Goal: Information Seeking & Learning: Learn about a topic

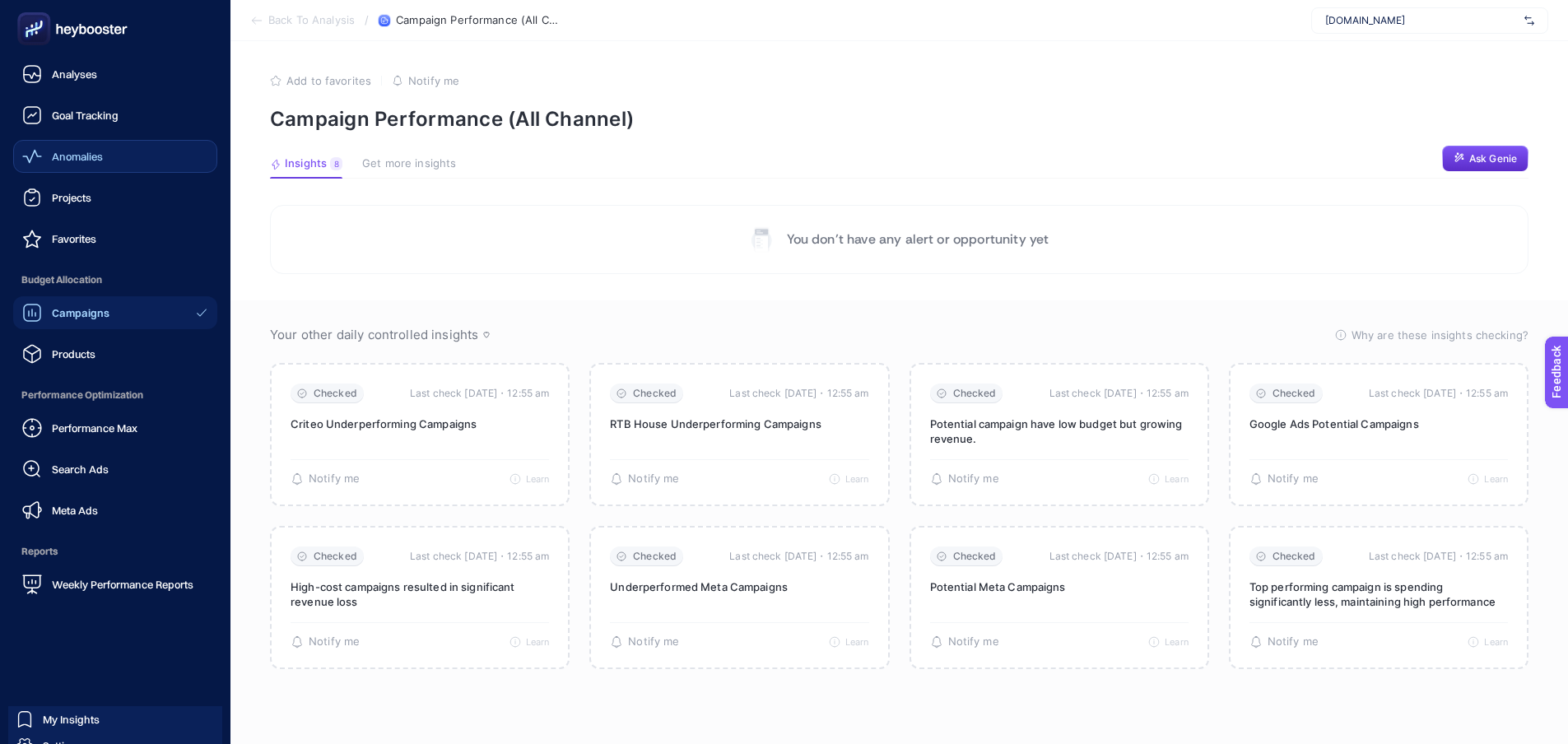
click at [83, 156] on span "Anomalies" at bounding box center [78, 157] width 51 height 13
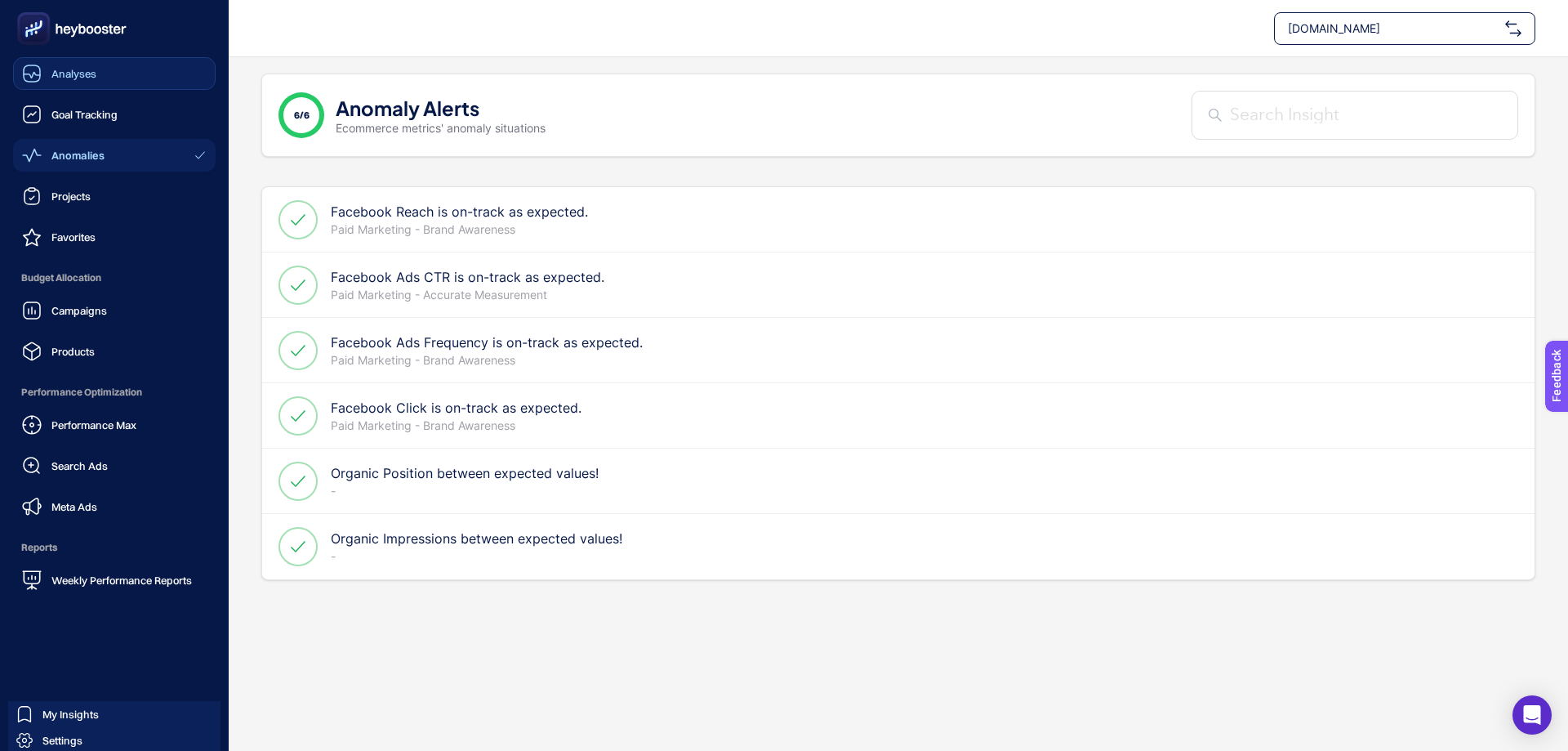
click at [94, 76] on span "Analyses" at bounding box center [74, 74] width 45 height 13
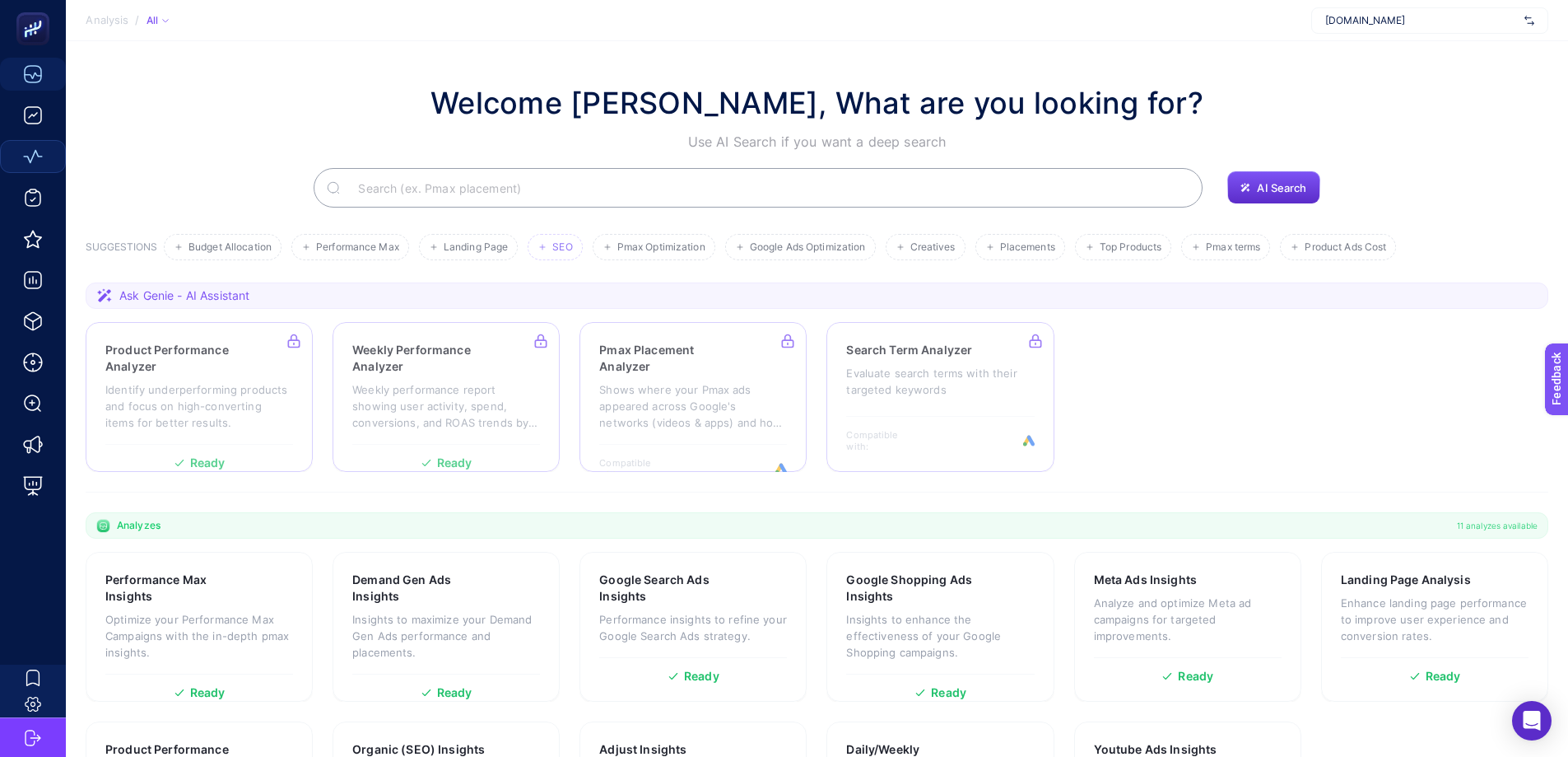
click at [567, 246] on span "SEO" at bounding box center [562, 247] width 19 height 13
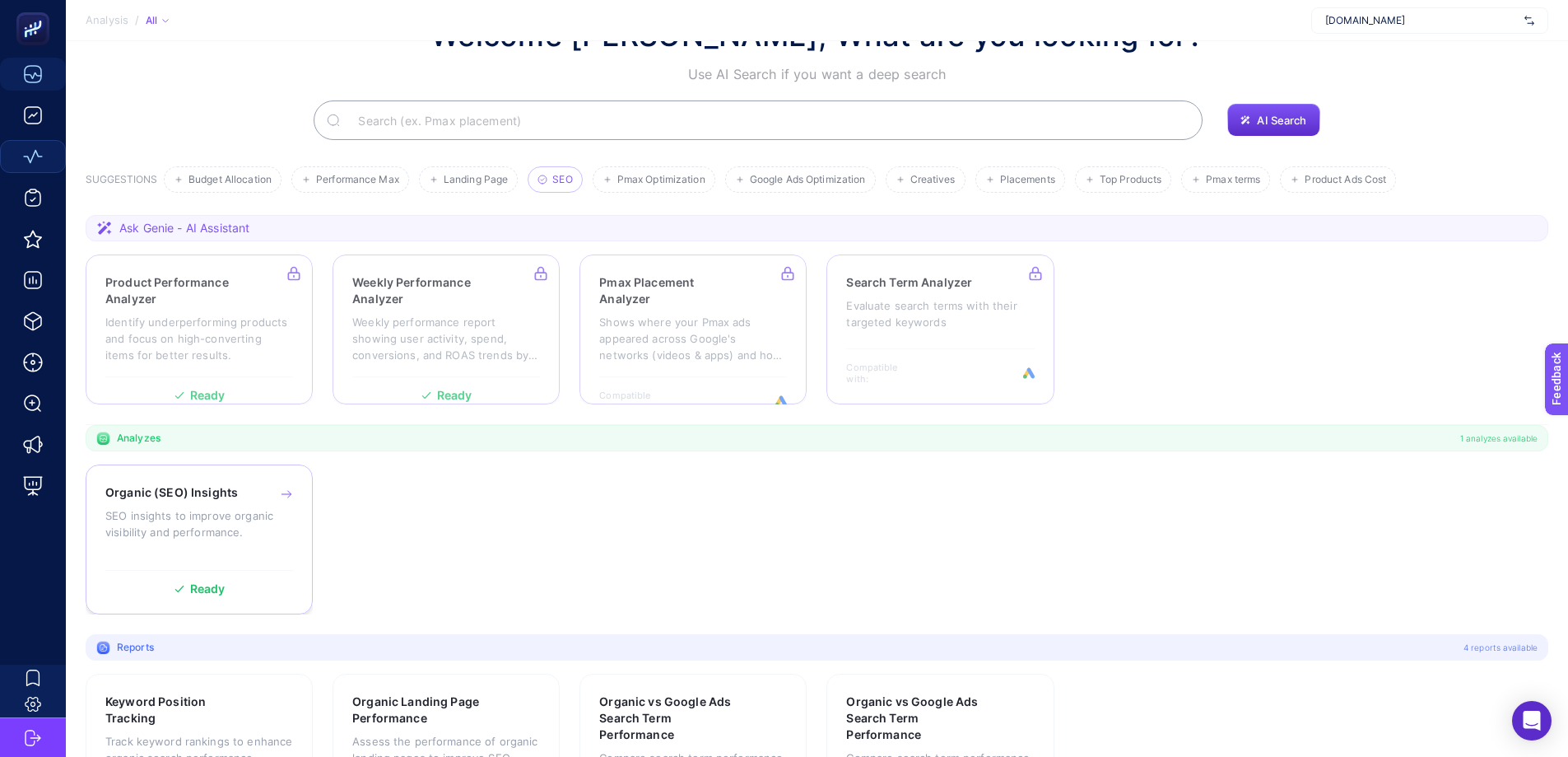
scroll to position [154, 0]
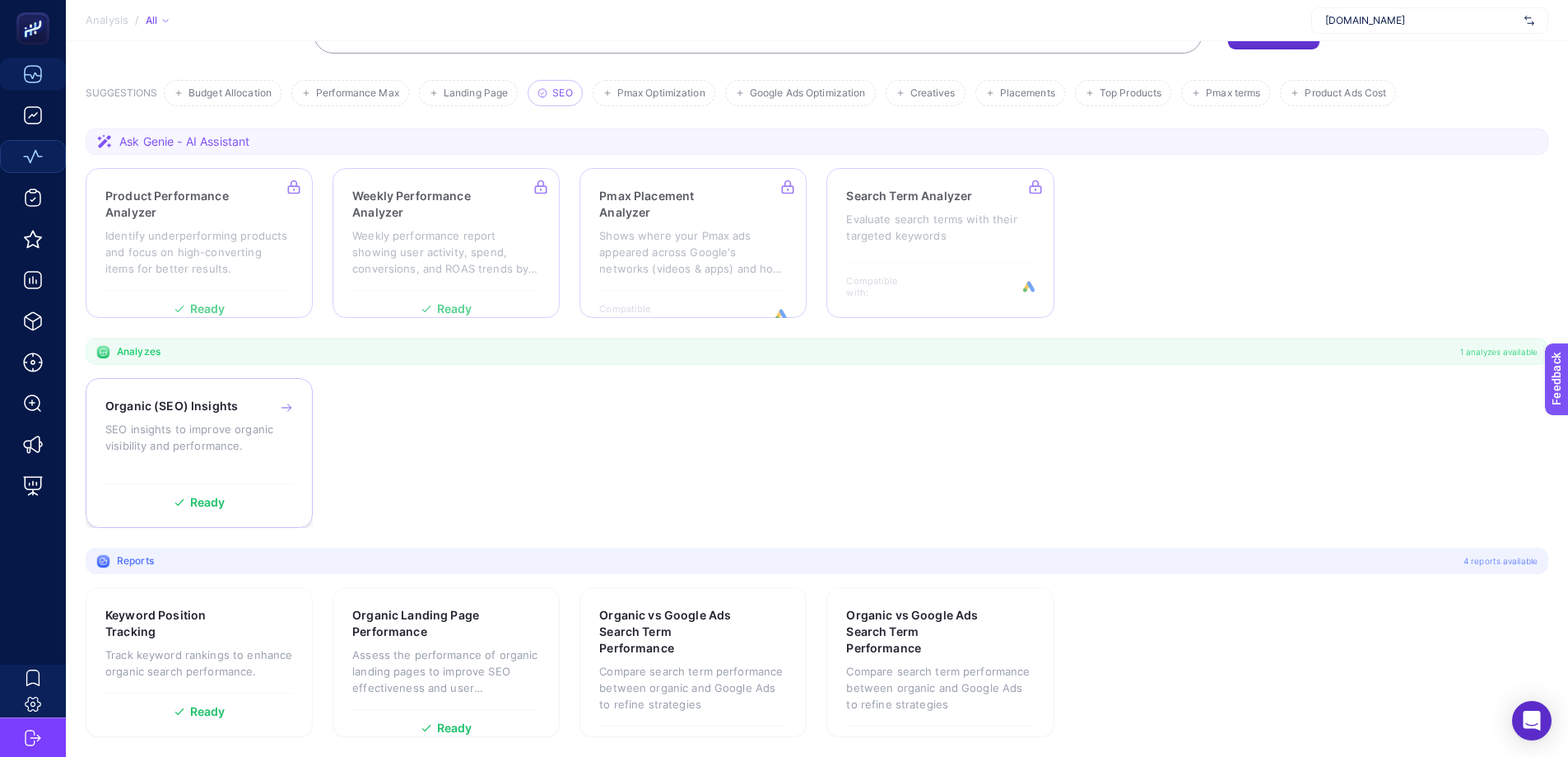
click at [213, 432] on p "SEO insights to improve organic visibility and performance." at bounding box center [199, 437] width 188 height 33
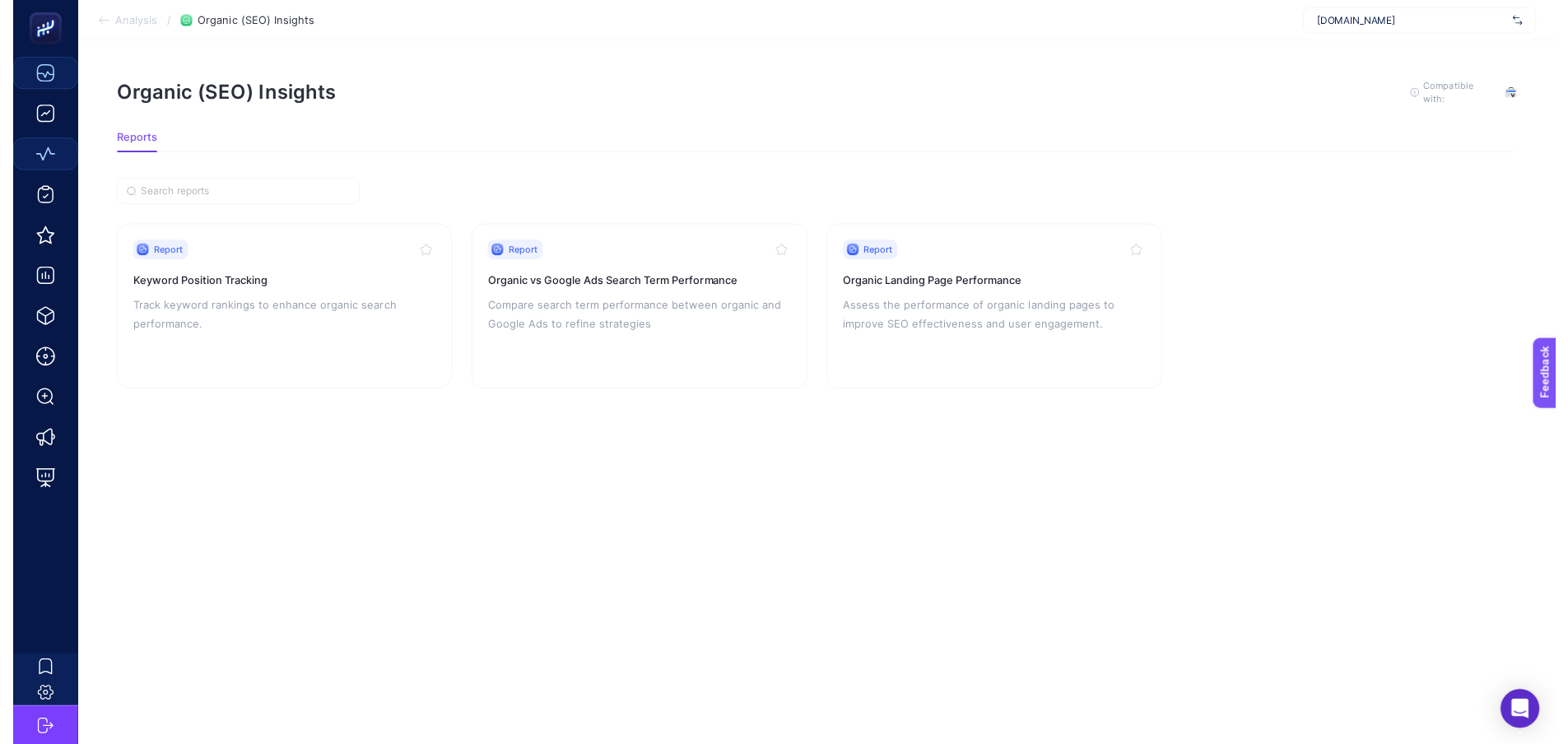
scroll to position [13, 0]
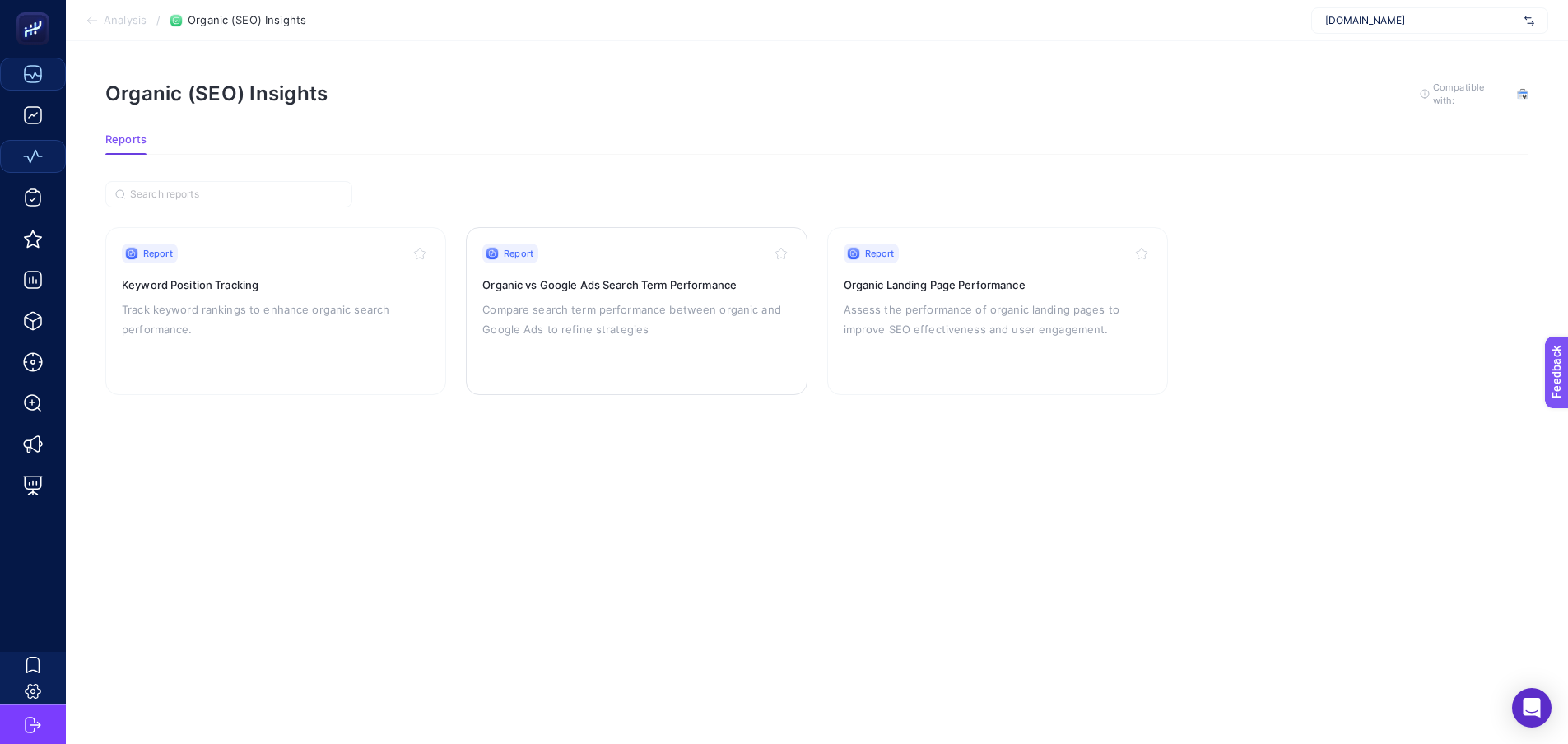
click at [639, 300] on p "Compare search term performance between organic and Google Ads to refine strate…" at bounding box center [636, 319] width 308 height 40
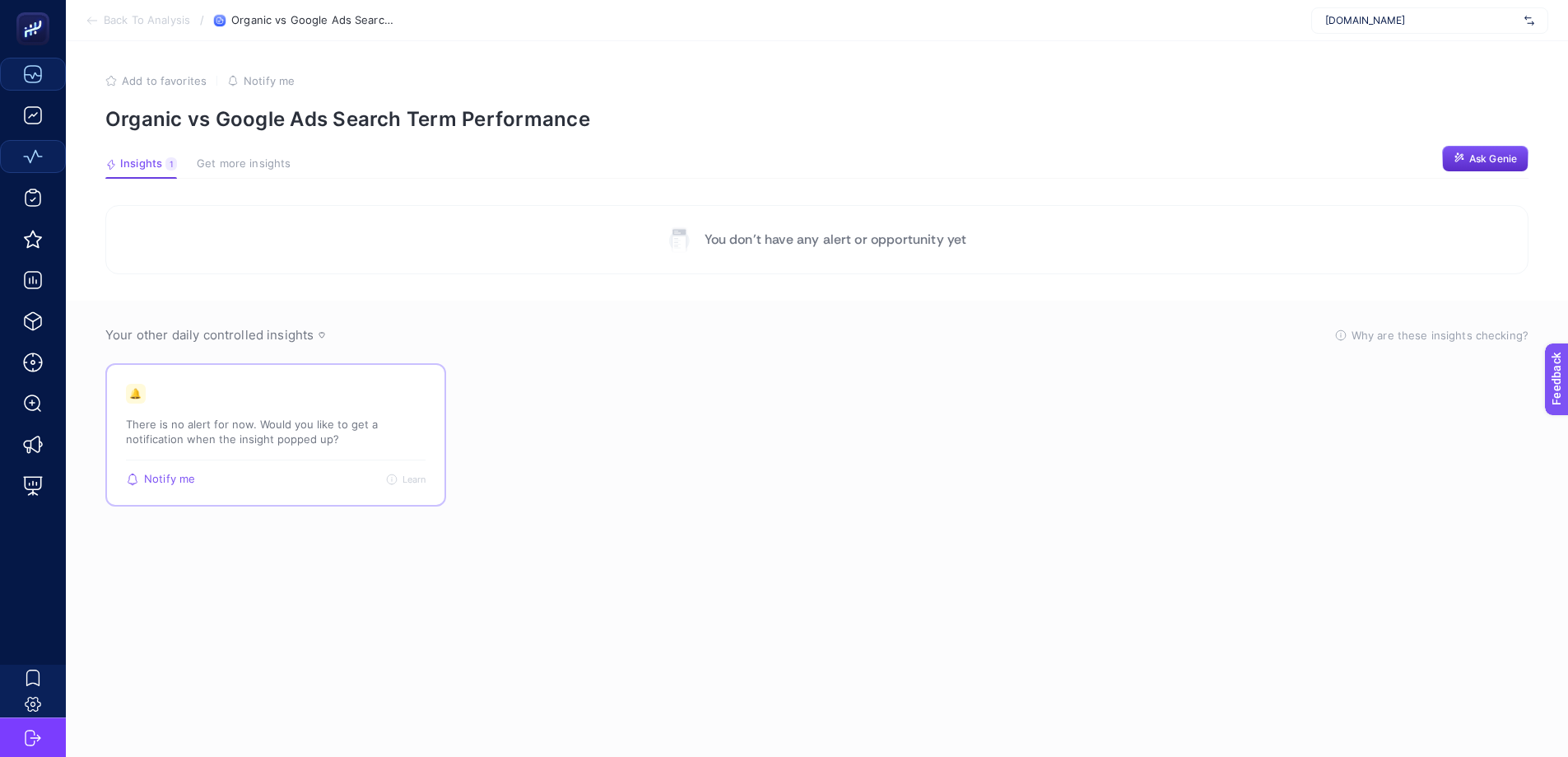
click at [239, 433] on p "There is no alert for now. Would you like to get a notification when the insigh…" at bounding box center [276, 431] width 300 height 30
click at [229, 395] on div at bounding box center [229, 395] width 0 height 0
click at [634, 561] on section "Your other daily controlled insights Why are these insights checking? These ins…" at bounding box center [816, 532] width 1502 height 463
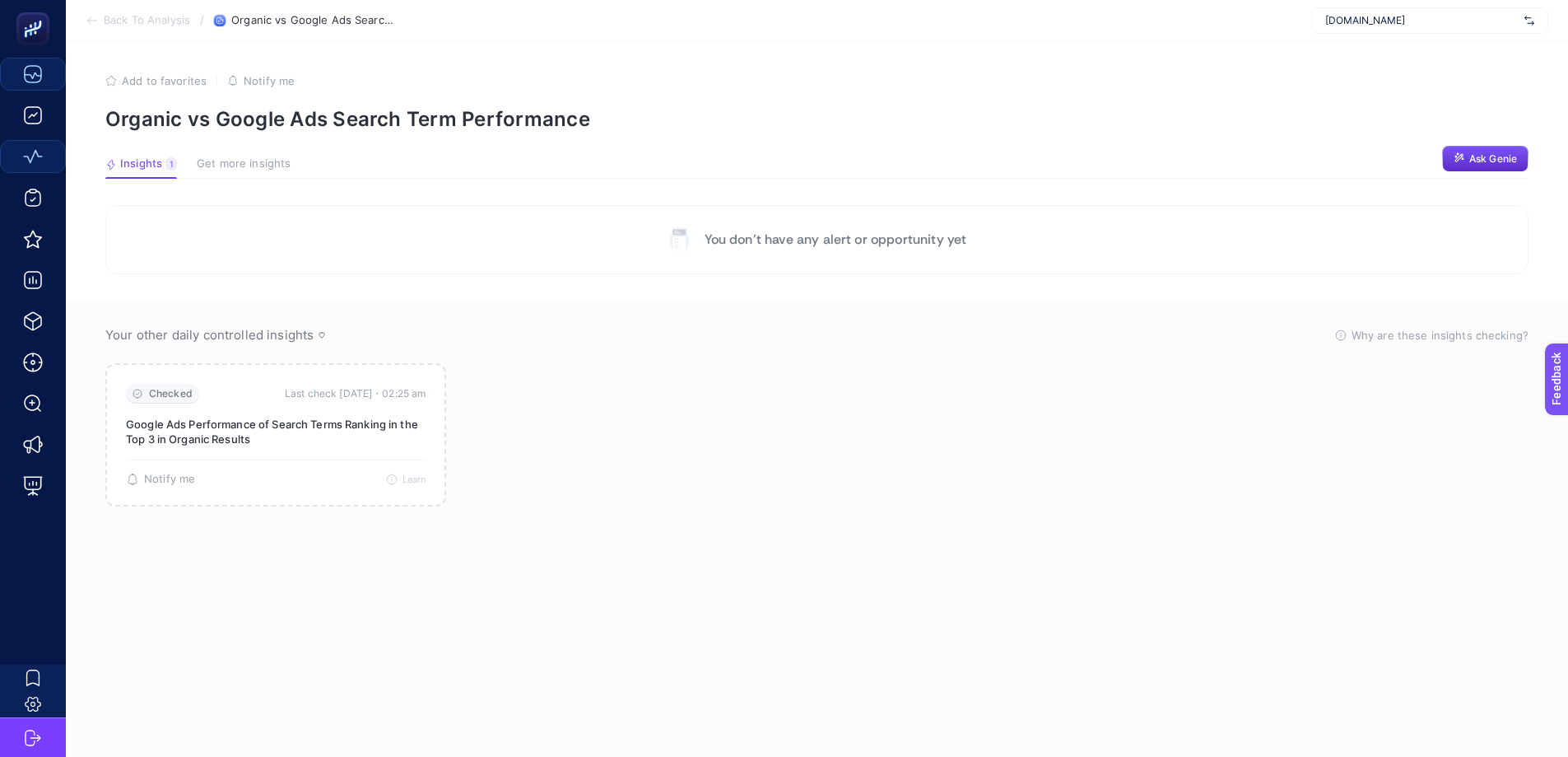
click at [1365, 28] on div "[DOMAIN_NAME]" at bounding box center [1430, 20] width 237 height 26
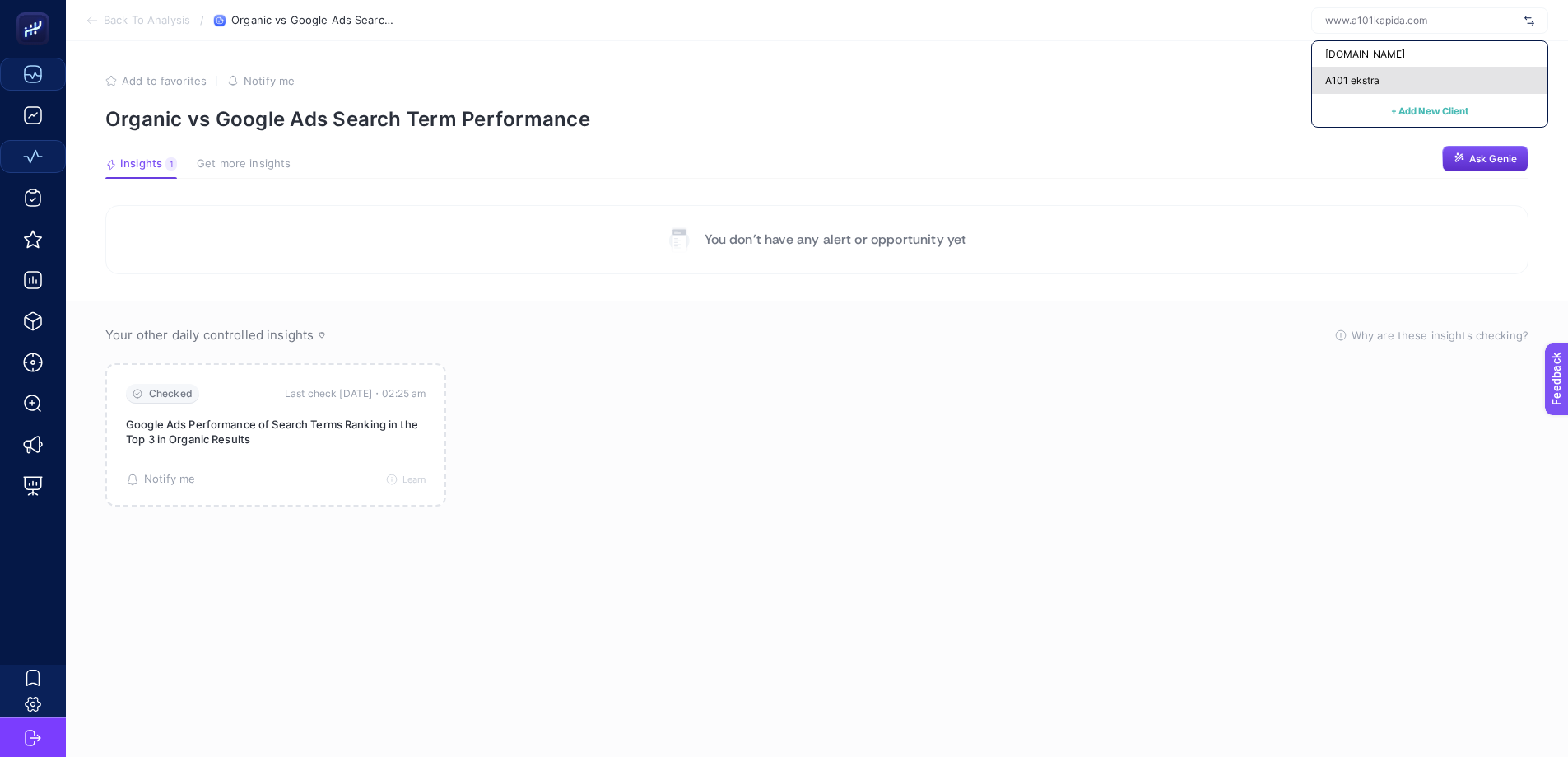
click at [1372, 77] on span "A101 ekstra" at bounding box center [1352, 81] width 54 height 13
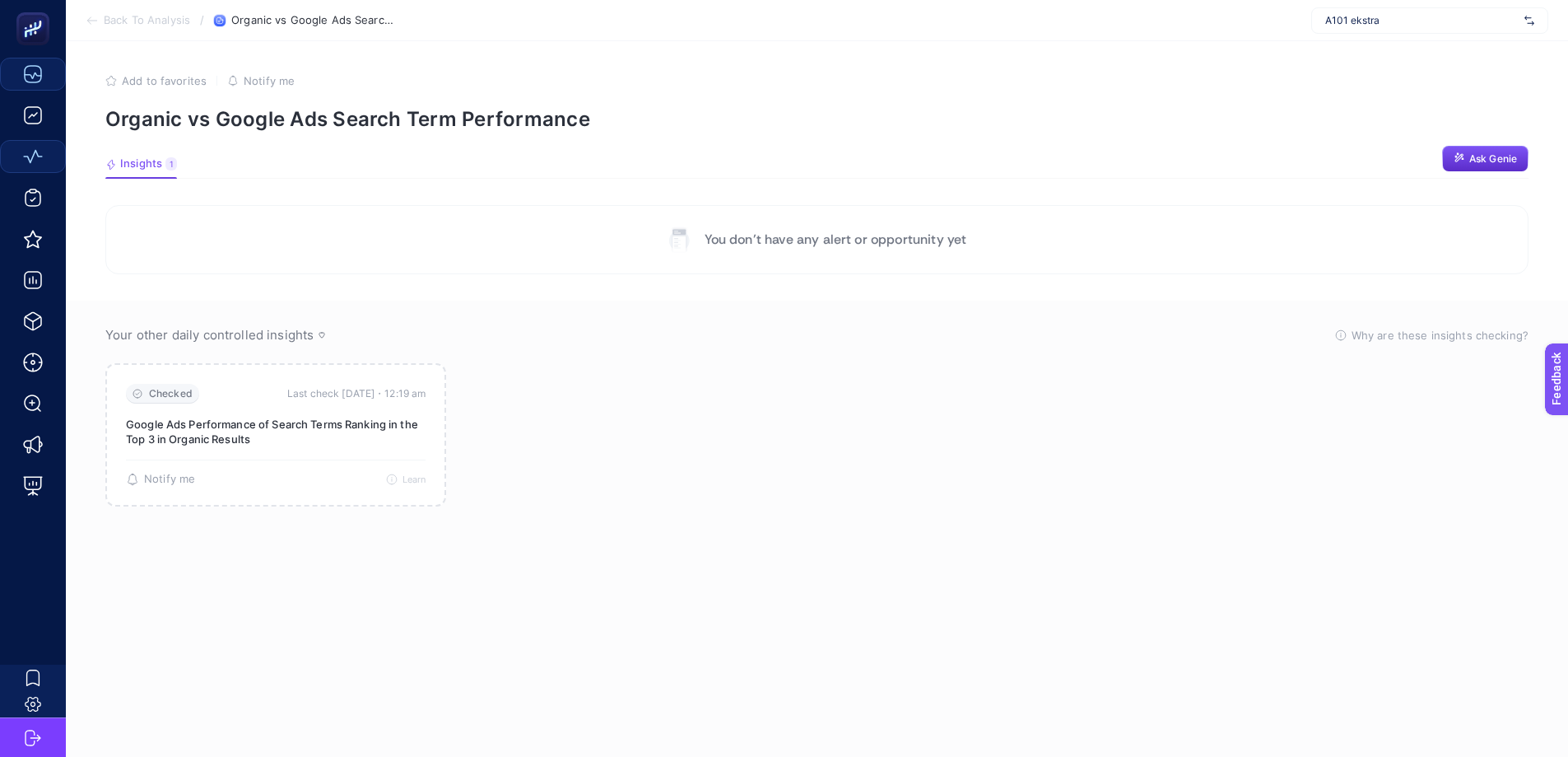
click at [908, 545] on section "Your other daily controlled insights Why are these insights checking? These ins…" at bounding box center [816, 532] width 1502 height 463
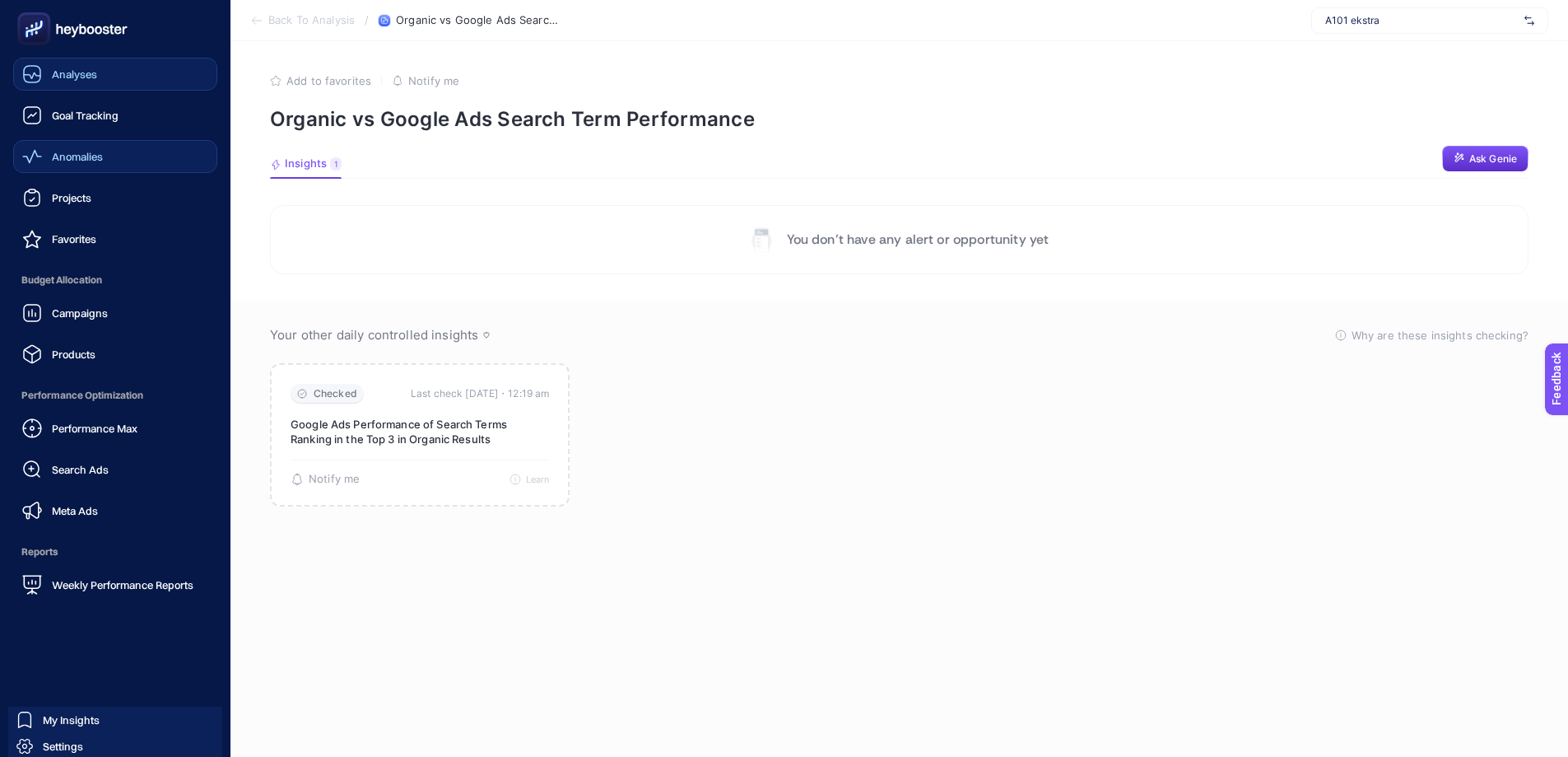
click at [62, 74] on span "Analyses" at bounding box center [75, 74] width 45 height 13
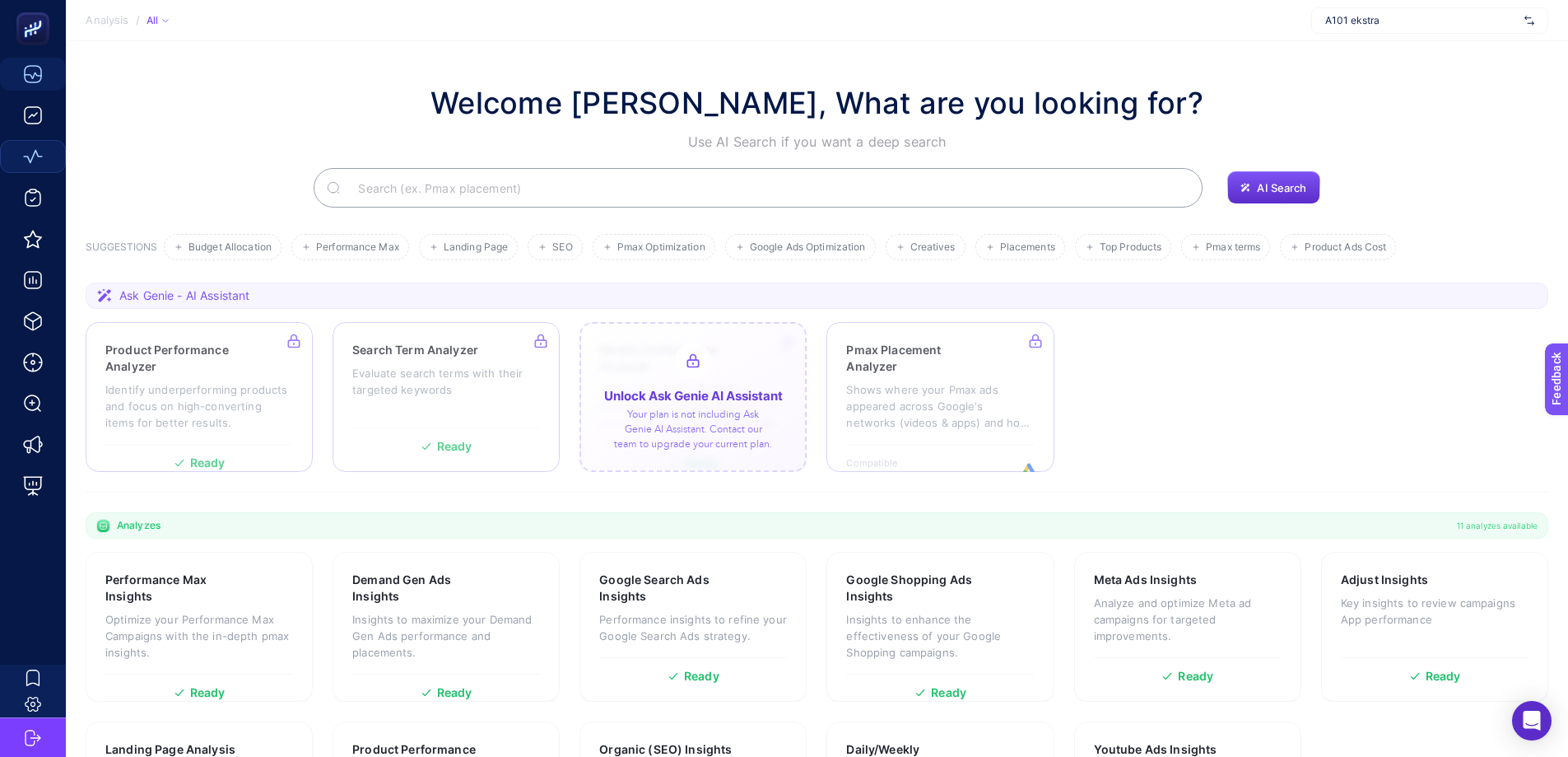
click at [735, 457] on div at bounding box center [693, 397] width 227 height 150
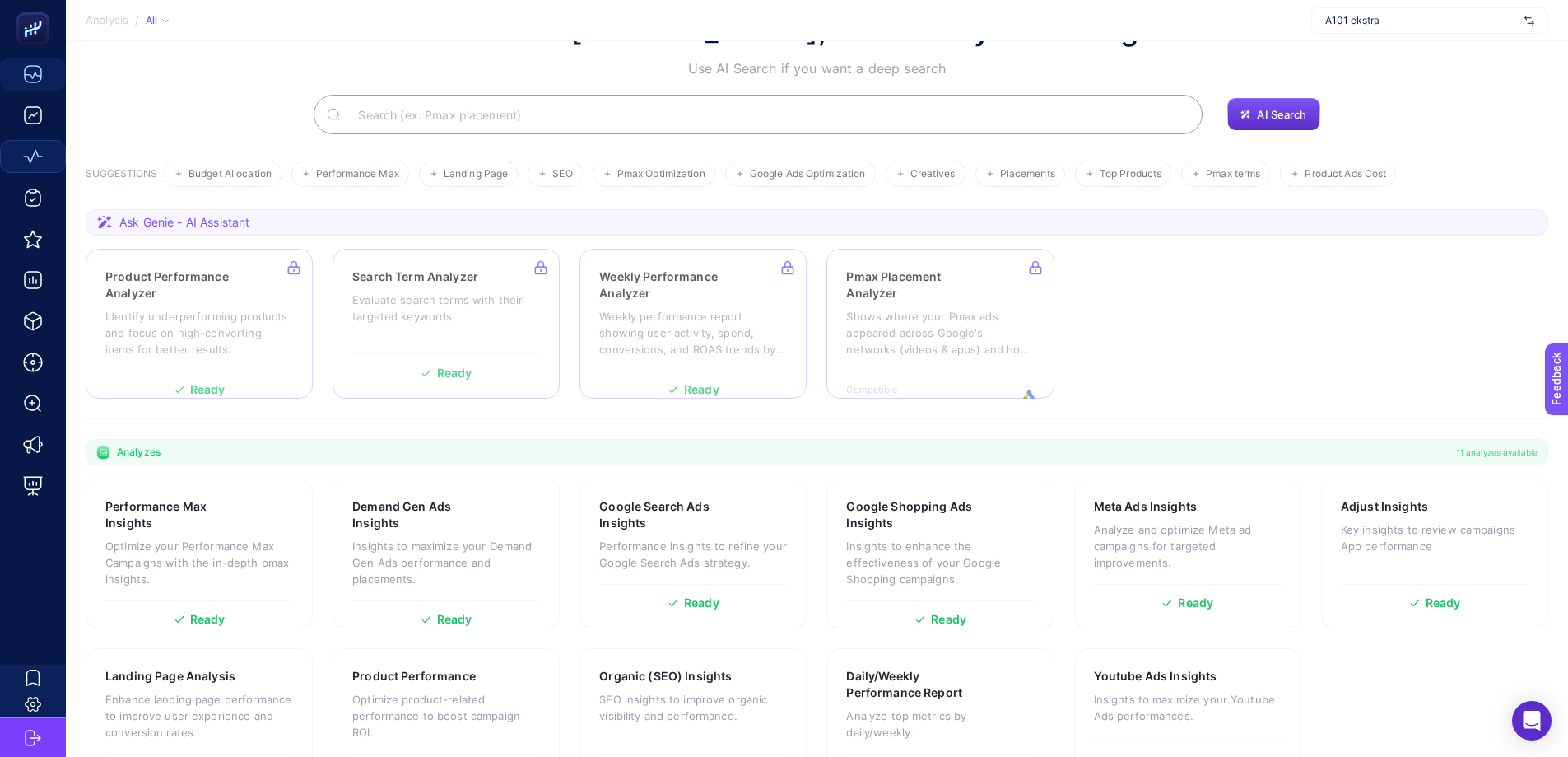
scroll to position [134, 0]
